Goal: Information Seeking & Learning: Learn about a topic

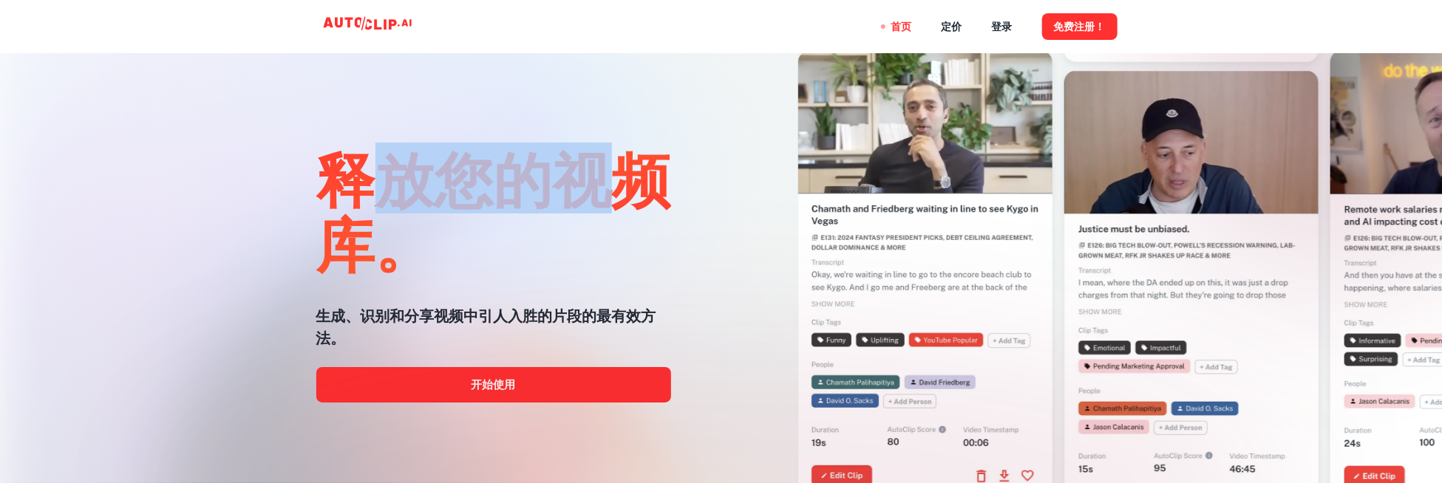
drag, startPoint x: 525, startPoint y: 183, endPoint x: 633, endPoint y: 183, distance: 107.9
click at [633, 183] on font "释放您的视频库。" at bounding box center [493, 211] width 355 height 136
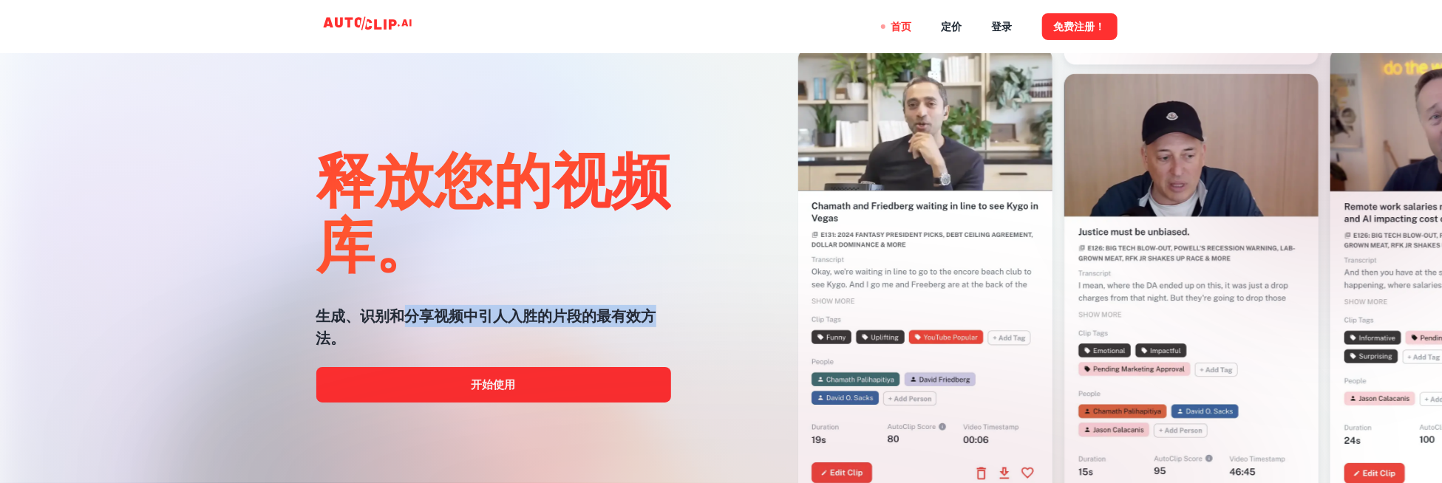
drag, startPoint x: 404, startPoint y: 319, endPoint x: 659, endPoint y: 319, distance: 255.0
click at [659, 319] on h5 "生成、识别和分享视频中引人入胜的片段的最有效方法。" at bounding box center [493, 327] width 355 height 44
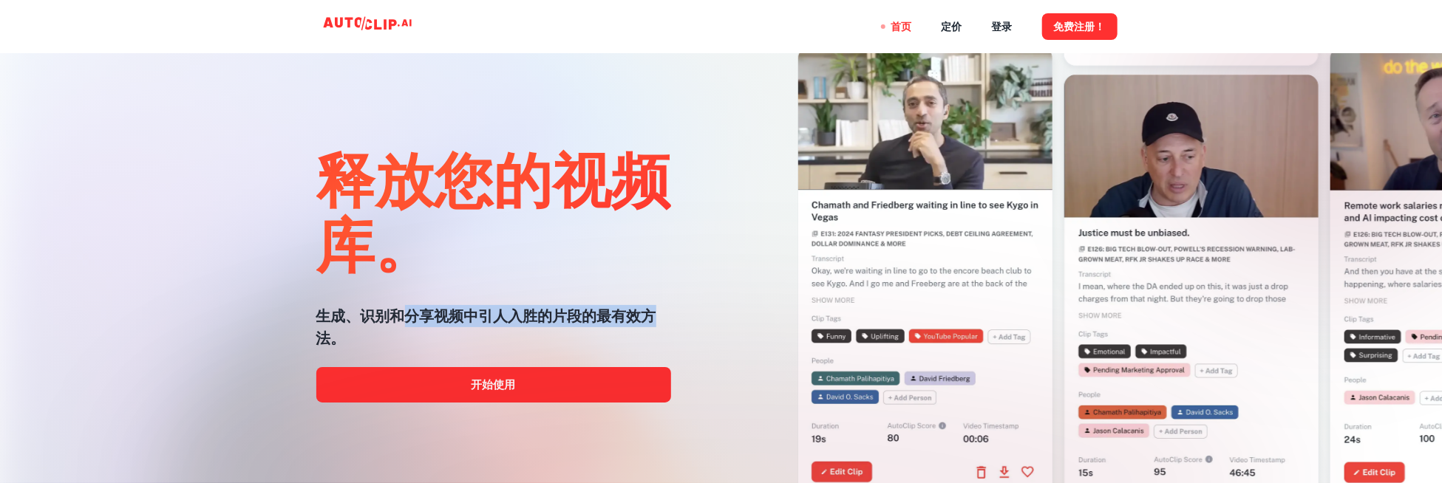
click at [659, 319] on h5 "生成、识别和分享视频中引人入胜的片段的最有效方法。" at bounding box center [493, 327] width 355 height 44
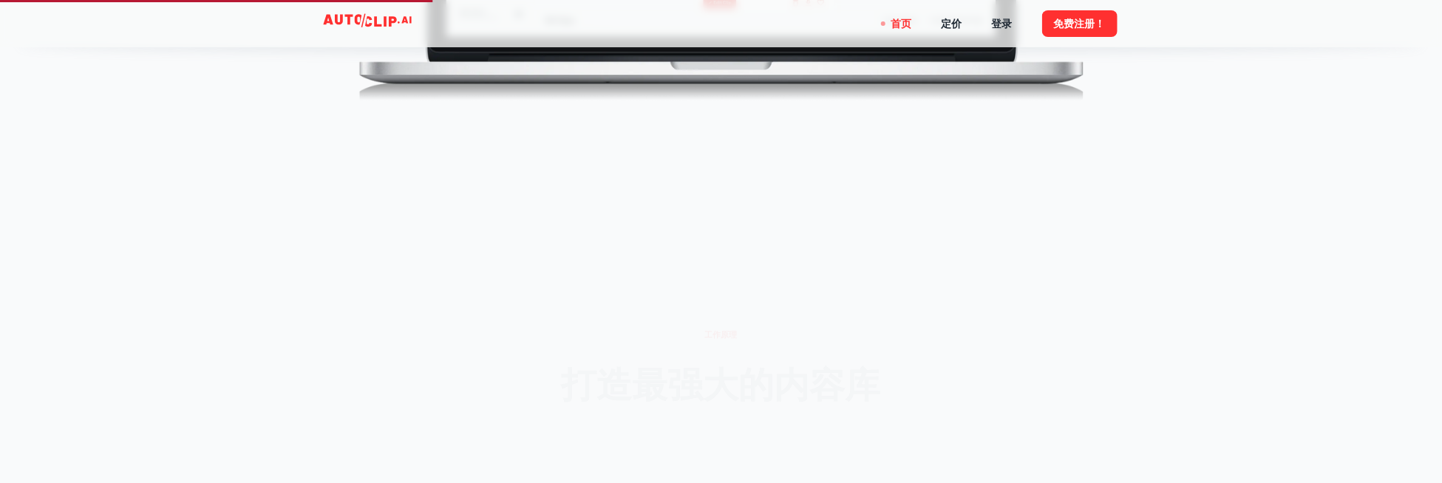
scroll to position [1404, 0]
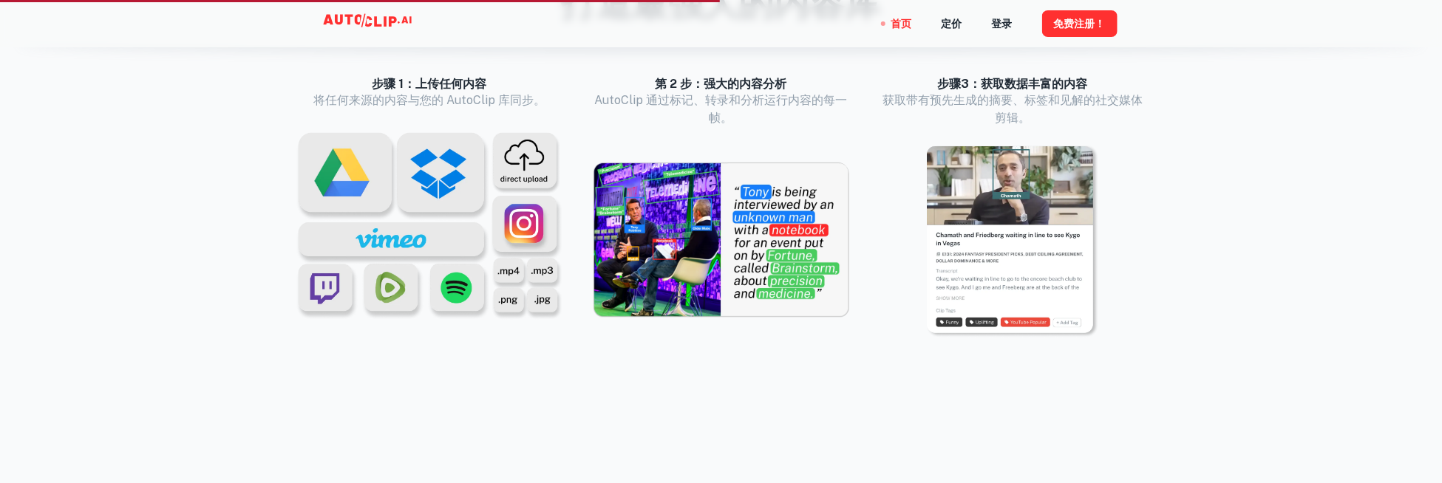
click at [749, 202] on img at bounding box center [721, 241] width 256 height 157
drag, startPoint x: 632, startPoint y: 100, endPoint x: 802, endPoint y: 113, distance: 170.5
click at [802, 113] on p "AutoClip 通过标记、转录和分析运行内容的每一帧。" at bounding box center [721, 109] width 256 height 35
drag, startPoint x: 448, startPoint y: 106, endPoint x: 544, endPoint y: 105, distance: 96.1
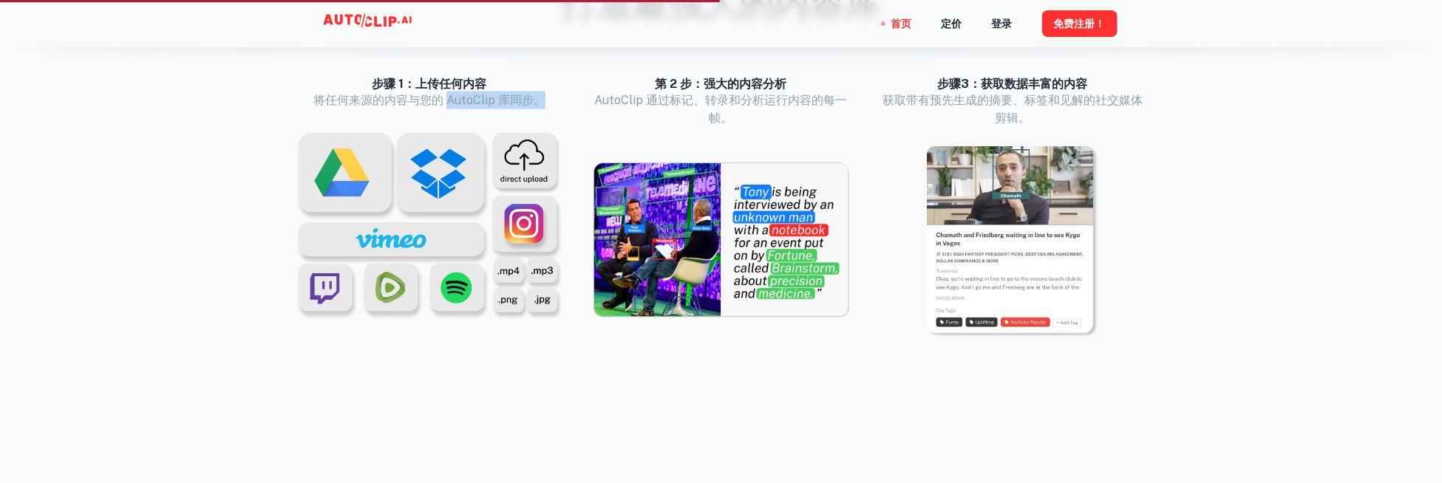
click at [544, 105] on font "将任何来源的内容与您的 AutoClip 库同步。" at bounding box center [429, 100] width 232 height 14
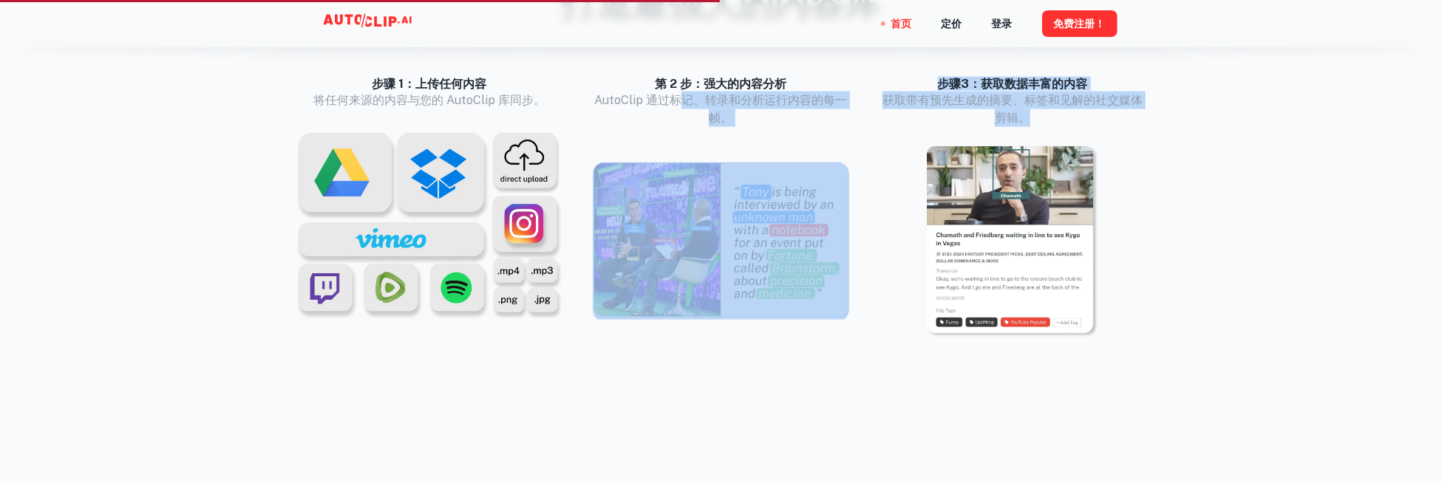
drag, startPoint x: 710, startPoint y: 101, endPoint x: 1070, endPoint y: 116, distance: 360.3
click at [1070, 116] on div "步骤 1：上传任何内容 将任何来源的内容与您的 AutoClip 库同步。 第 2 步：强大的内容分析 AutoClip 通过标记、转录和分析运行内容的每一帧…" at bounding box center [709, 205] width 875 height 305
click at [1070, 116] on p "获取带有预先生成的摘要、标签和见解的社交媒体剪辑。" at bounding box center [1013, 109] width 268 height 35
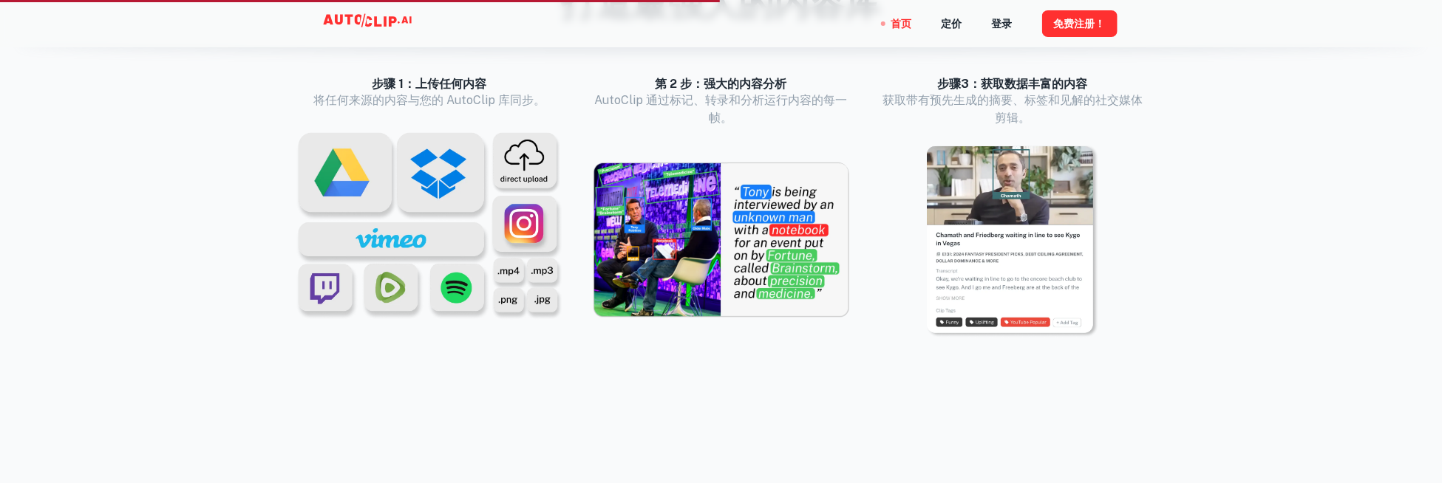
click at [1030, 201] on img at bounding box center [1013, 242] width 174 height 194
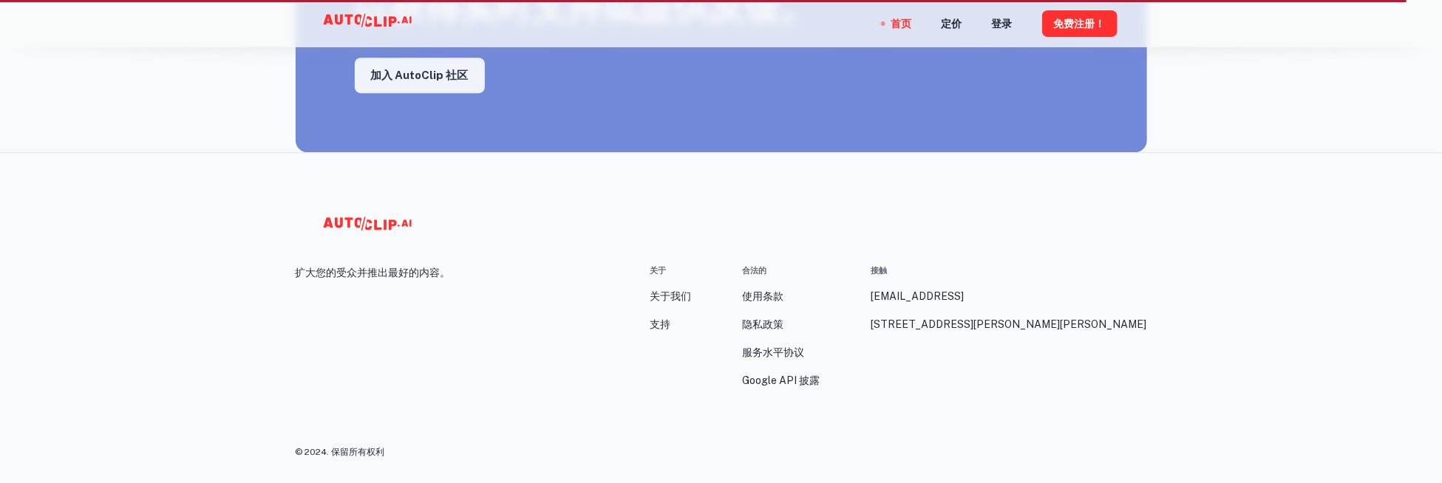
scroll to position [2466, 0]
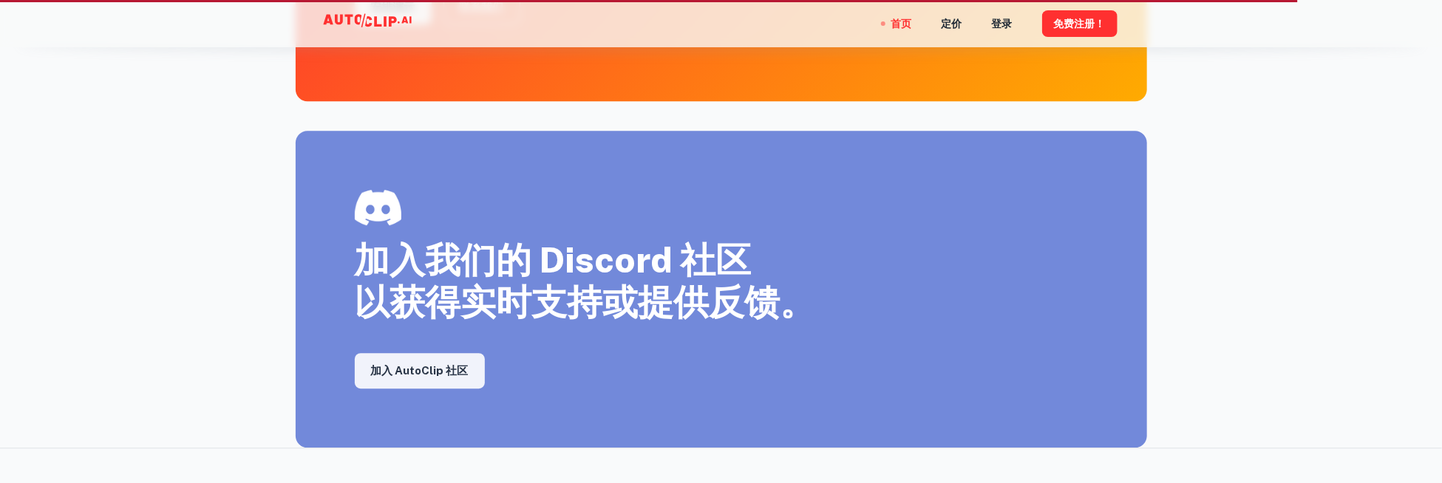
click at [962, 27] on nav "首页 定价 登录 免费注册！" at bounding box center [1004, 23] width 226 height 47
click at [958, 23] on font "定价" at bounding box center [952, 24] width 21 height 12
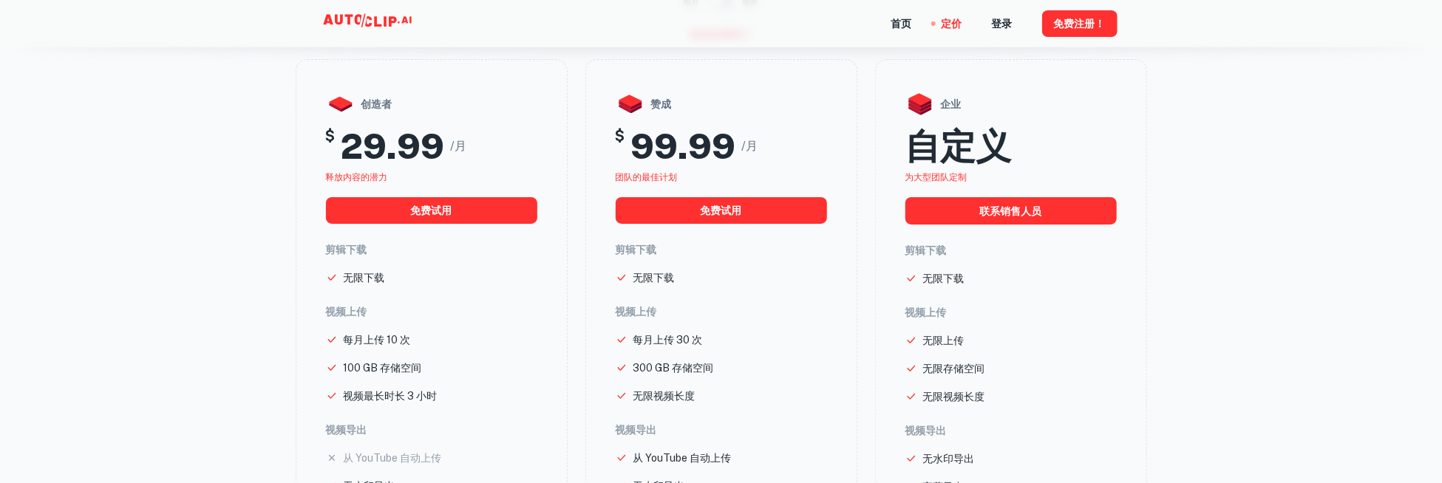
scroll to position [517, 0]
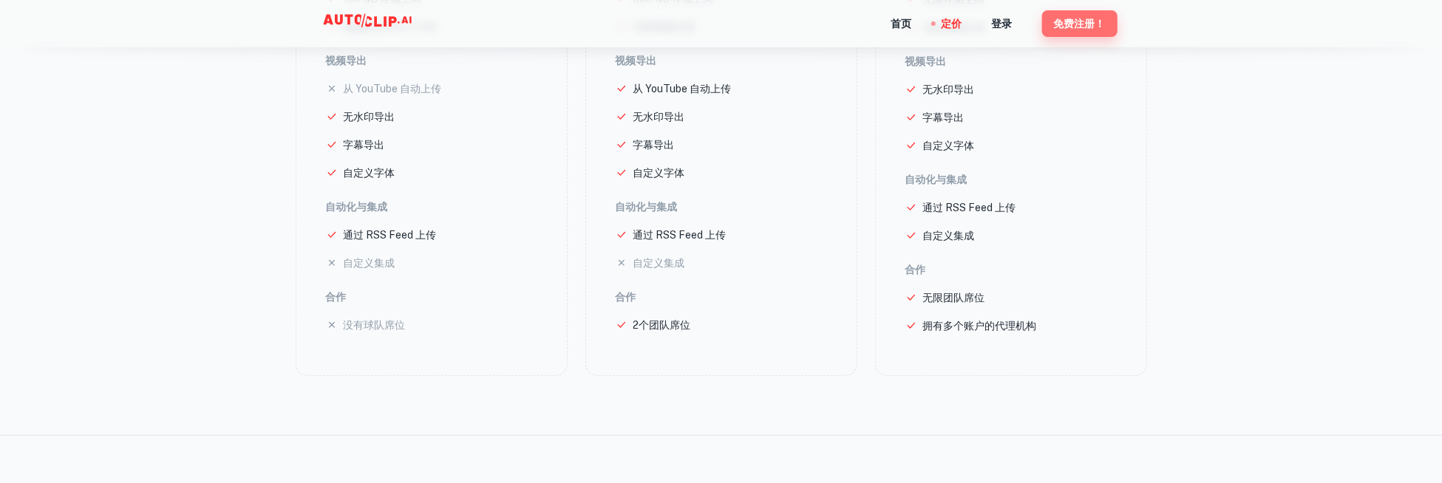
click at [1093, 20] on font "免费注册！" at bounding box center [1080, 24] width 52 height 12
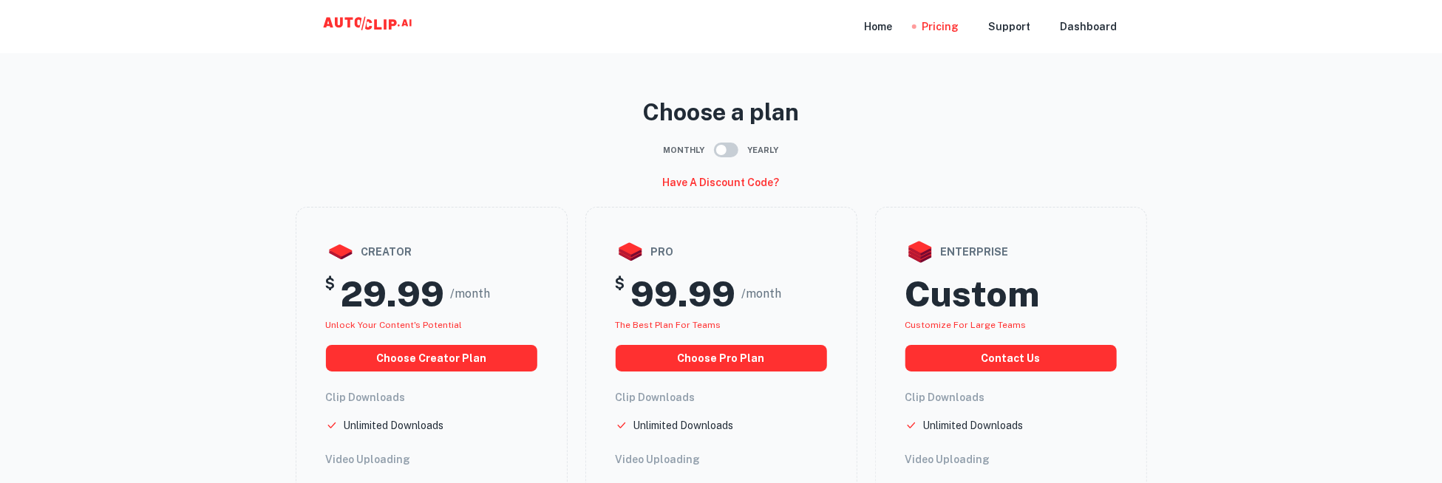
drag, startPoint x: 1091, startPoint y: 214, endPoint x: 1091, endPoint y: 200, distance: 14.0
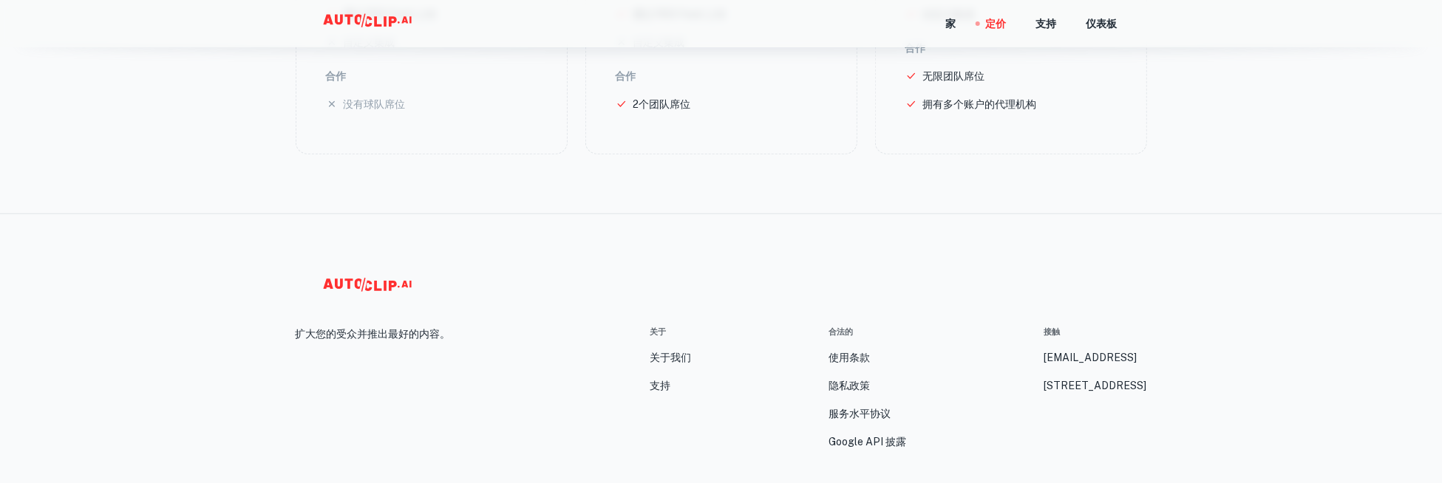
scroll to position [801, 0]
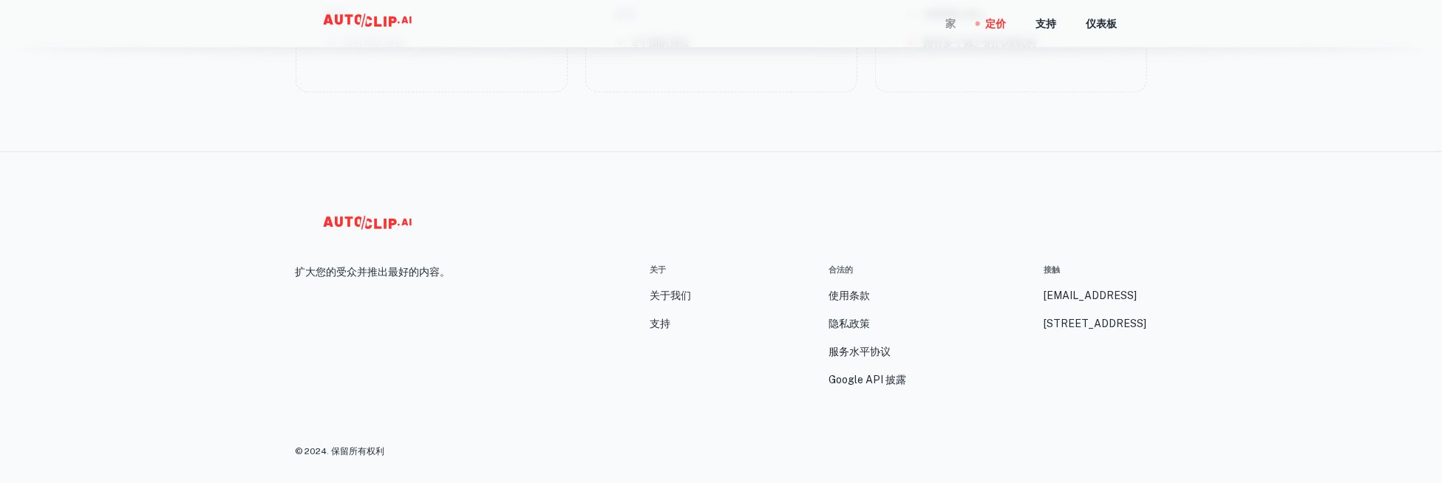
click at [956, 22] on font "家" at bounding box center [951, 24] width 10 height 12
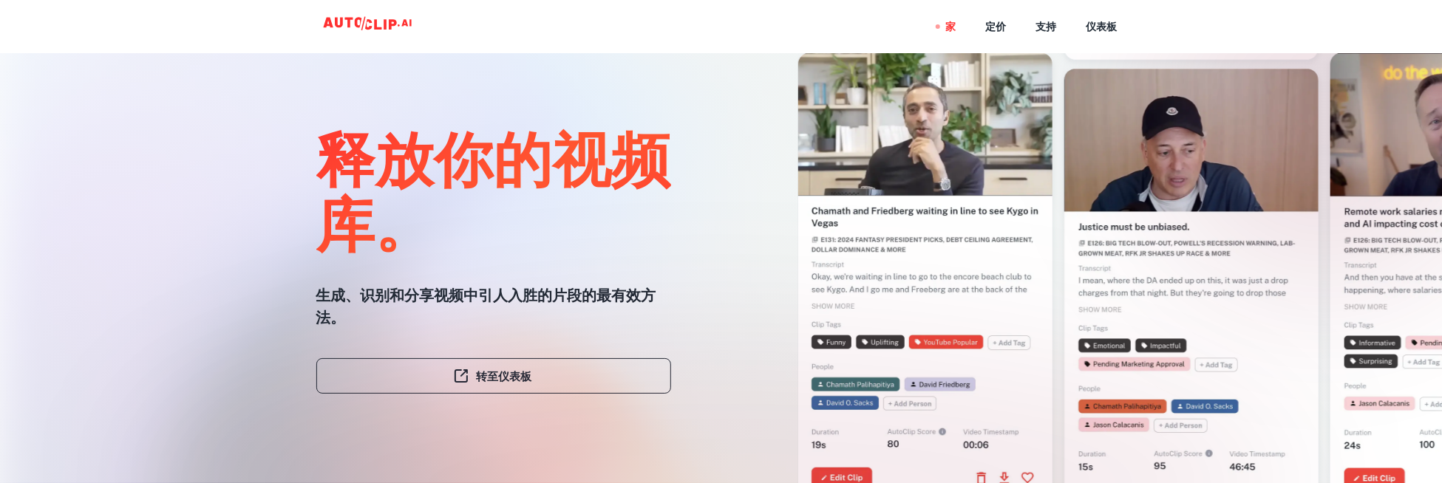
click at [532, 361] on div at bounding box center [721, 484] width 1154 height 296
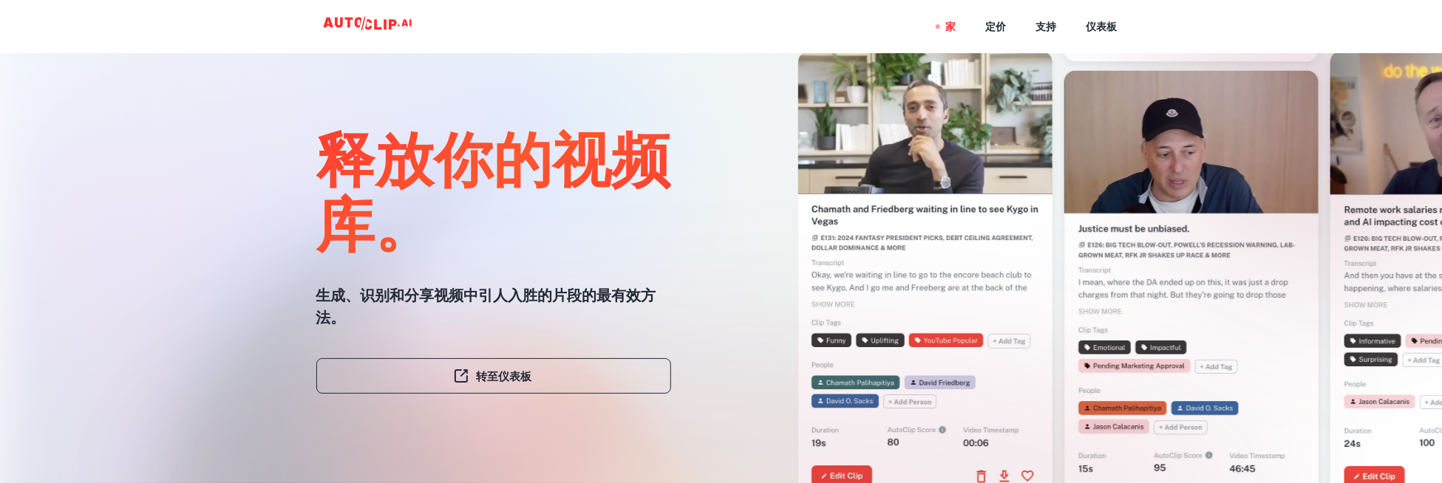
click at [530, 369] on div at bounding box center [721, 484] width 1154 height 296
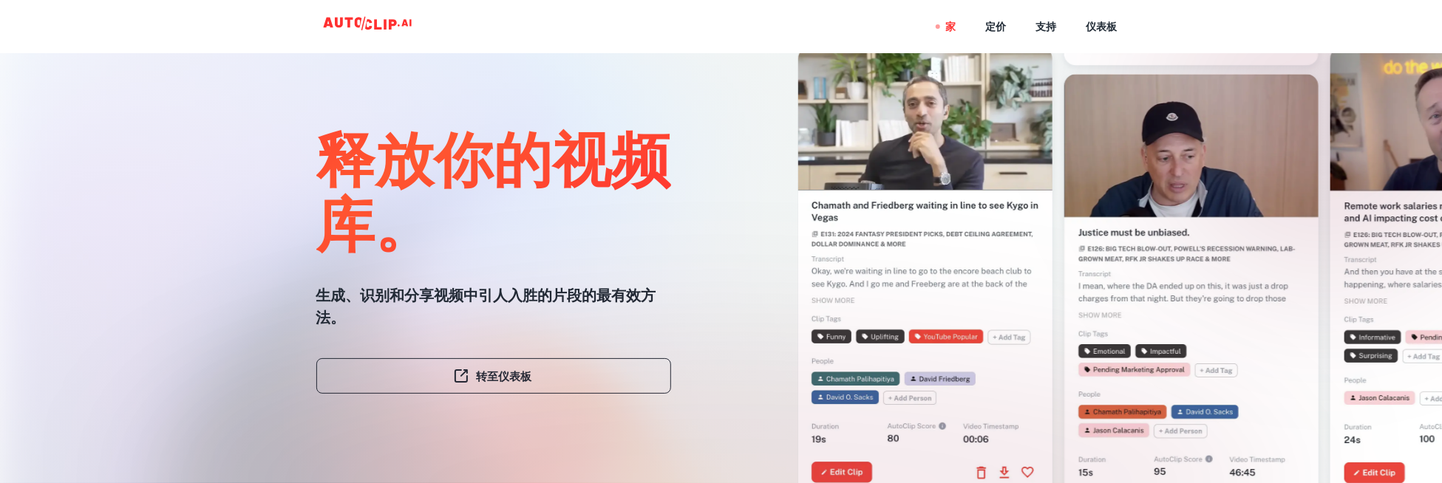
click at [497, 367] on div at bounding box center [721, 484] width 1154 height 296
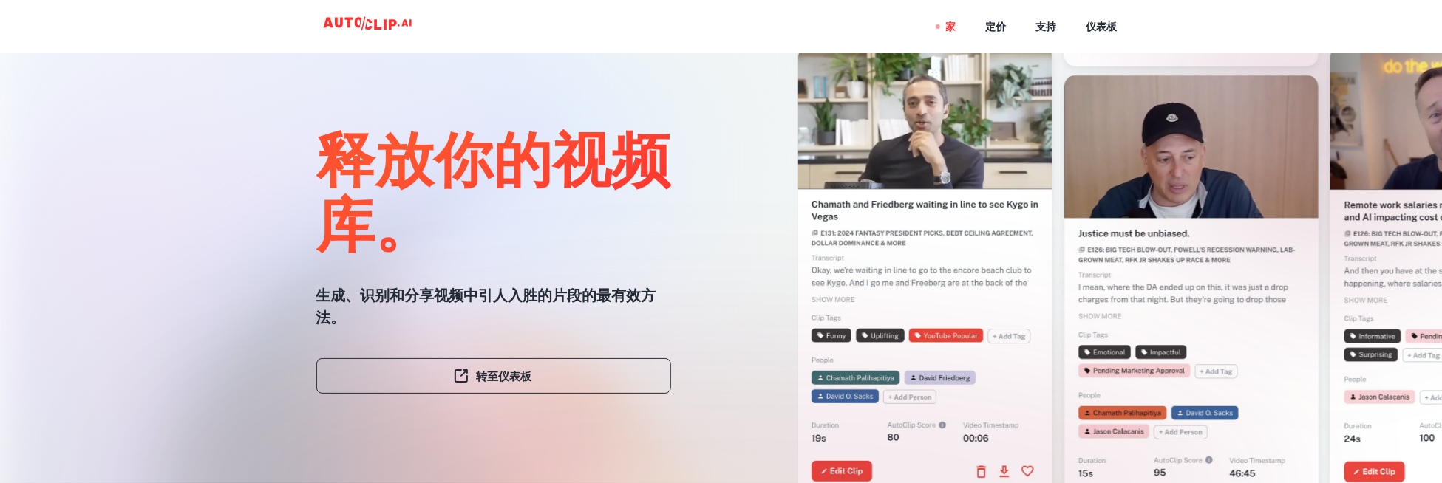
click at [493, 373] on div at bounding box center [721, 484] width 1154 height 296
click at [488, 376] on div at bounding box center [721, 484] width 1154 height 296
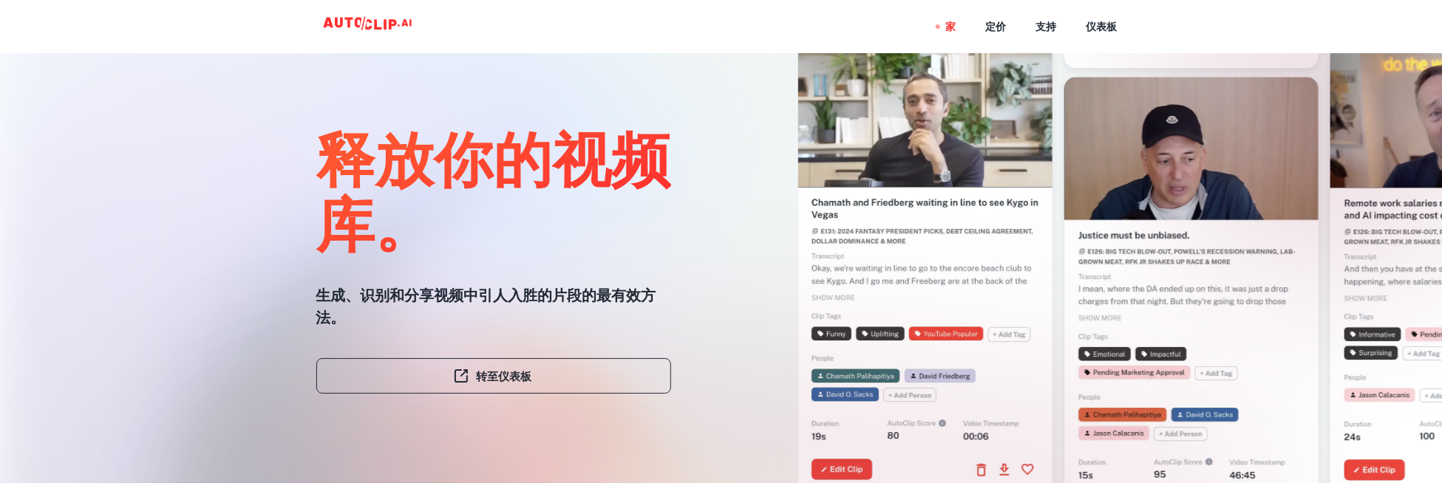
click at [472, 377] on div at bounding box center [721, 484] width 1154 height 296
click at [462, 379] on div at bounding box center [721, 484] width 1154 height 296
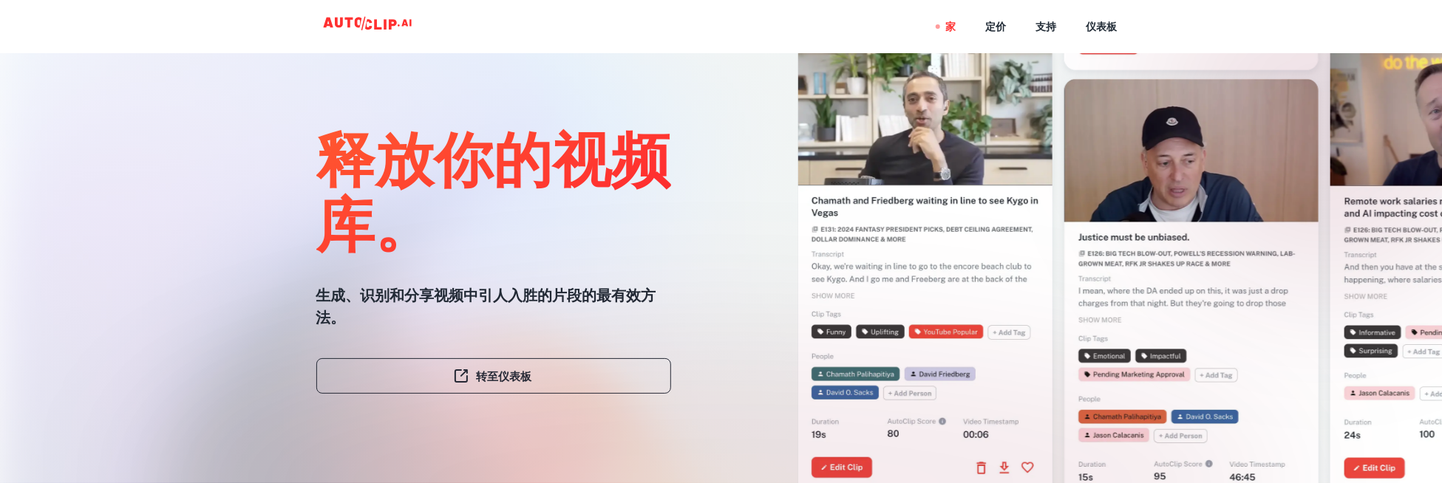
click at [458, 379] on div at bounding box center [721, 484] width 1154 height 296
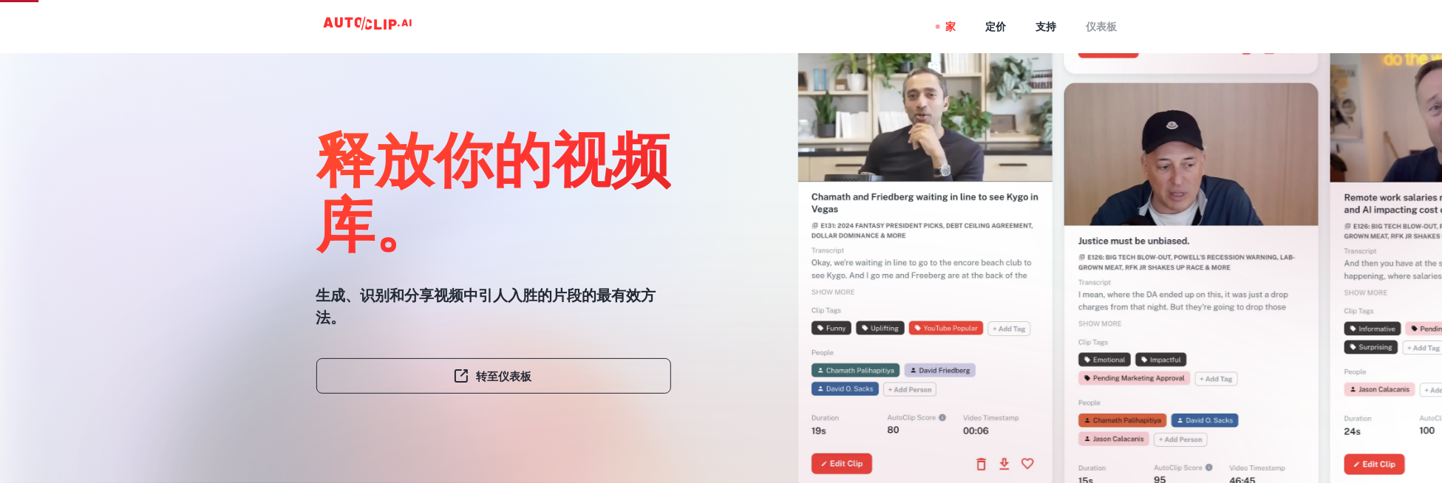
click at [1093, 27] on font "仪表板" at bounding box center [1101, 27] width 31 height 12
